Goal: Task Accomplishment & Management: Complete application form

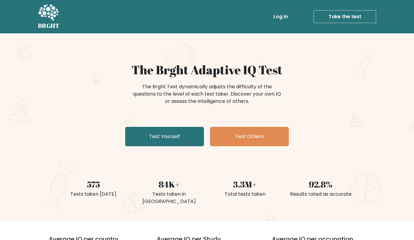
click at [359, 16] on link "Take the test" at bounding box center [345, 16] width 63 height 13
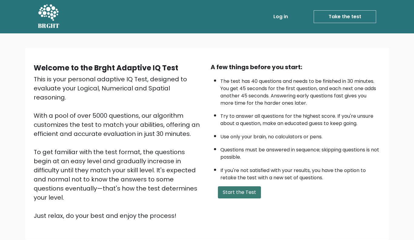
click at [258, 192] on button "Start the Test" at bounding box center [239, 192] width 43 height 12
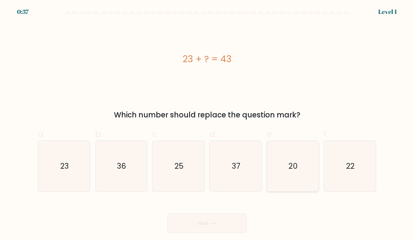
click at [288, 174] on icon "20" at bounding box center [293, 166] width 51 height 51
click at [208, 124] on input "e. 20" at bounding box center [207, 122] width 0 height 4
radio input "true"
click at [197, 227] on button "Next" at bounding box center [207, 223] width 79 height 19
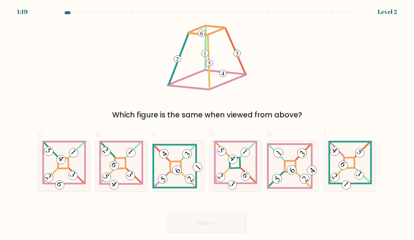
click at [1, 192] on form at bounding box center [207, 122] width 414 height 222
click at [117, 181] on icon at bounding box center [121, 166] width 44 height 51
click at [207, 124] on input "b." at bounding box center [207, 122] width 0 height 4
radio input "true"
click at [192, 216] on button "Next" at bounding box center [207, 223] width 79 height 19
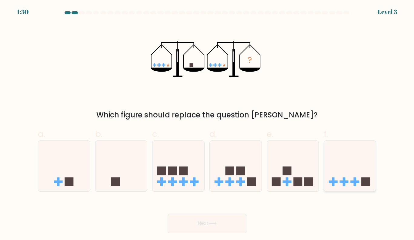
click at [354, 174] on icon at bounding box center [350, 166] width 52 height 43
click at [208, 124] on input "f." at bounding box center [207, 122] width 0 height 4
radio input "true"
click at [188, 228] on button "Next" at bounding box center [207, 223] width 79 height 19
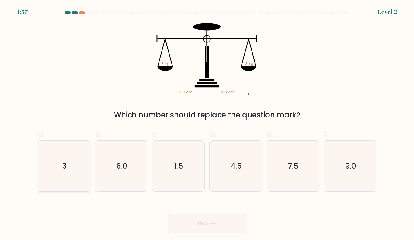
click at [63, 175] on icon "3" at bounding box center [64, 166] width 51 height 51
click at [207, 124] on input "a. 3" at bounding box center [207, 122] width 0 height 4
radio input "true"
click at [182, 222] on button "Next" at bounding box center [207, 223] width 79 height 19
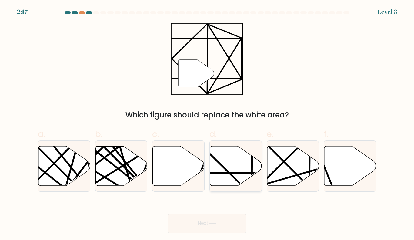
click at [238, 171] on icon at bounding box center [236, 166] width 52 height 40
click at [208, 124] on input "d." at bounding box center [207, 122] width 0 height 4
radio input "true"
click at [224, 222] on button "Next" at bounding box center [207, 223] width 79 height 19
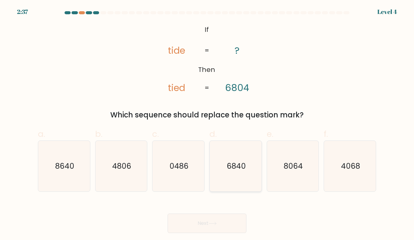
click at [251, 187] on icon "6840" at bounding box center [236, 166] width 51 height 51
click at [208, 124] on input "d. 6840" at bounding box center [207, 122] width 0 height 4
radio input "true"
click at [238, 227] on button "Next" at bounding box center [207, 223] width 79 height 19
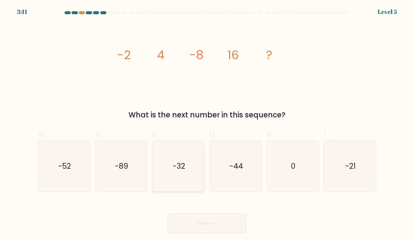
click at [184, 173] on icon "-32" at bounding box center [178, 166] width 51 height 51
click at [207, 124] on input "c. -32" at bounding box center [207, 122] width 0 height 4
radio input "true"
click at [239, 229] on button "Next" at bounding box center [207, 223] width 79 height 19
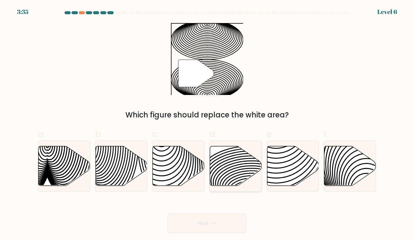
click at [249, 165] on icon at bounding box center [236, 166] width 52 height 40
click at [208, 124] on input "d." at bounding box center [207, 122] width 0 height 4
radio input "true"
click at [235, 225] on button "Next" at bounding box center [207, 223] width 79 height 19
